Goal: Information Seeking & Learning: Check status

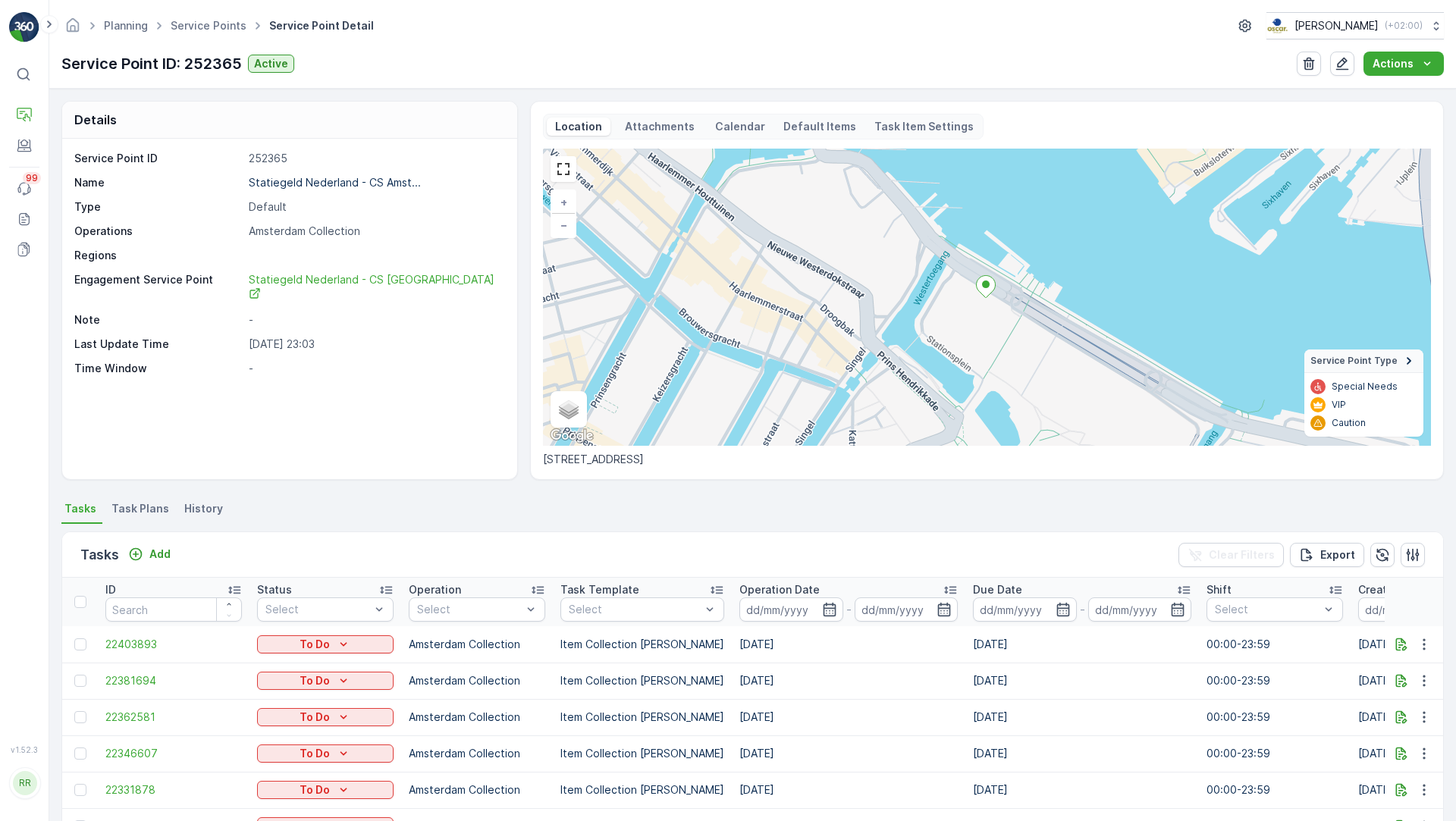
click at [653, 125] on p "Attachments" at bounding box center [659, 126] width 74 height 15
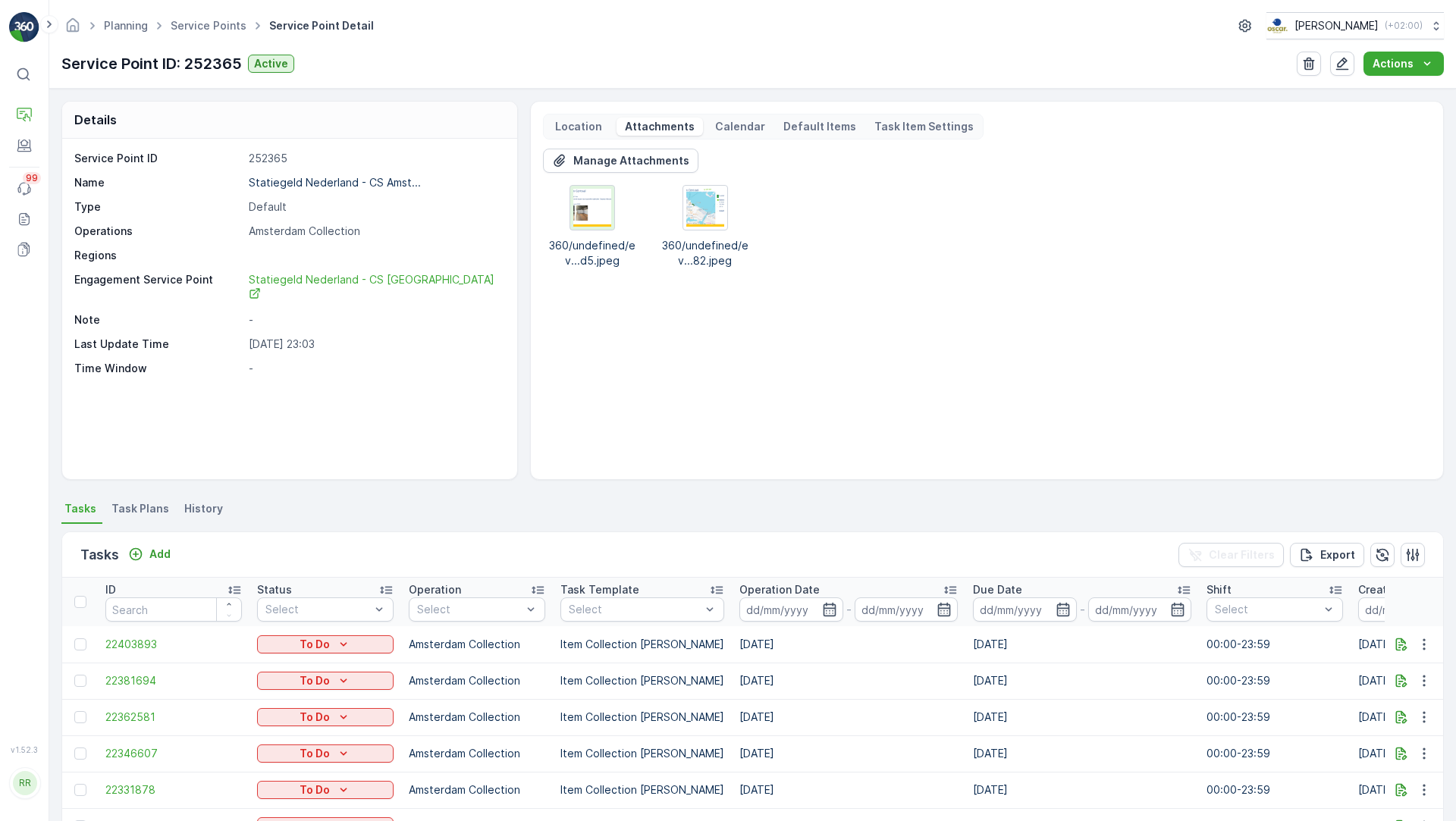
click at [586, 208] on img at bounding box center [592, 207] width 38 height 37
click at [699, 204] on img at bounding box center [705, 207] width 38 height 37
click at [597, 201] on img at bounding box center [592, 207] width 38 height 37
